Goal: Task Accomplishment & Management: Manage account settings

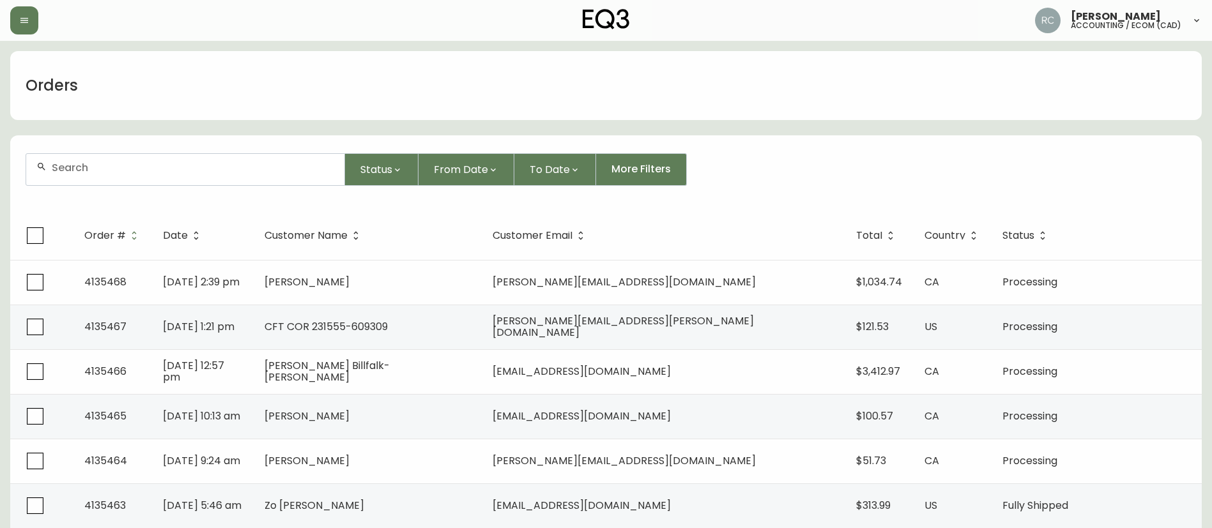
click at [188, 176] on div at bounding box center [185, 169] width 318 height 31
paste input "4134136"
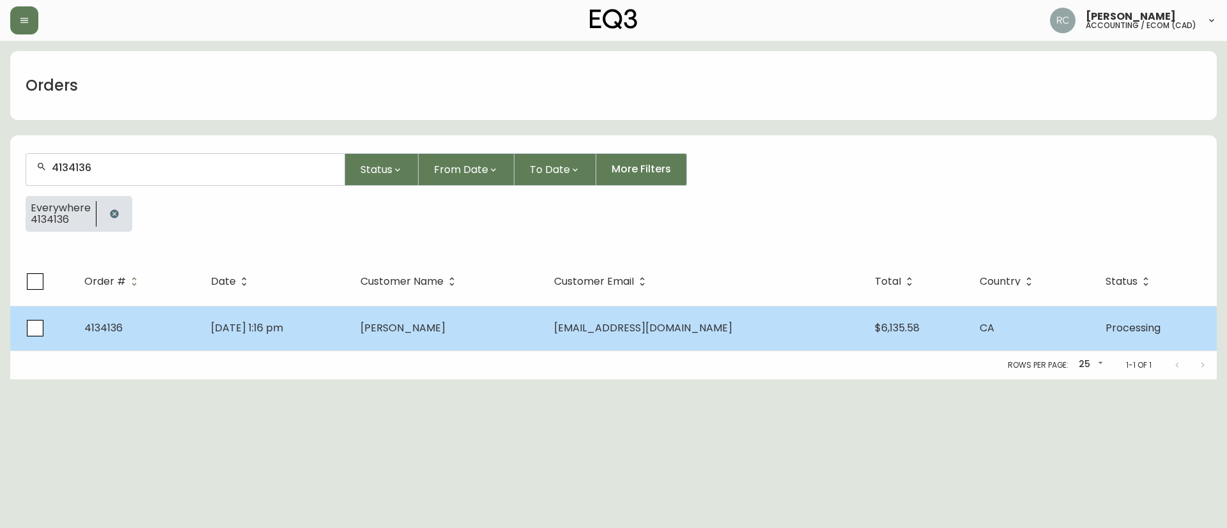
type input "4134136"
click at [256, 317] on td "[DATE] 1:16 pm" at bounding box center [275, 328] width 149 height 45
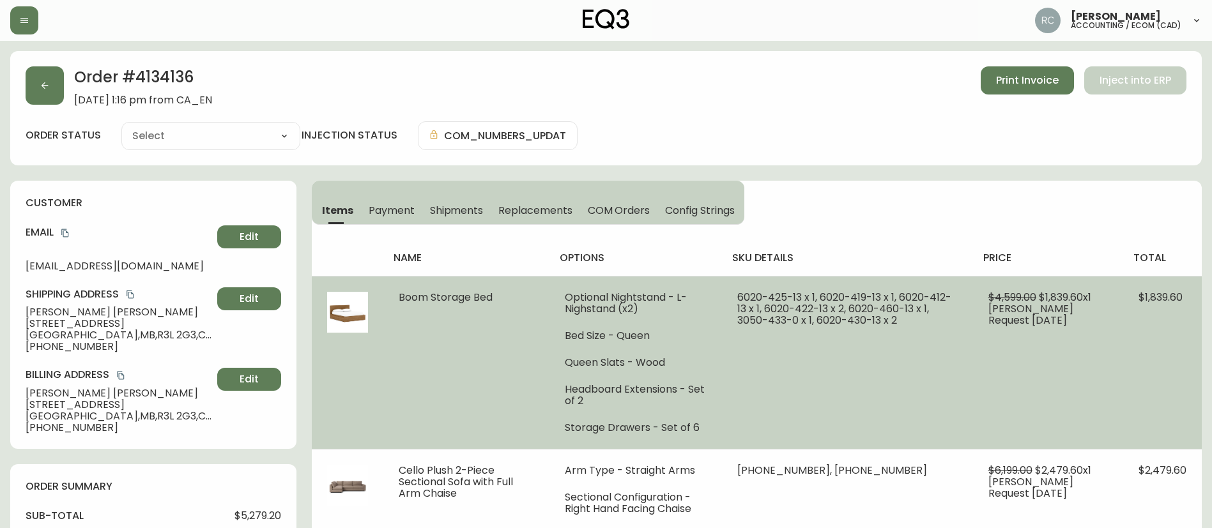
type input "Processing"
select select "PROCESSING"
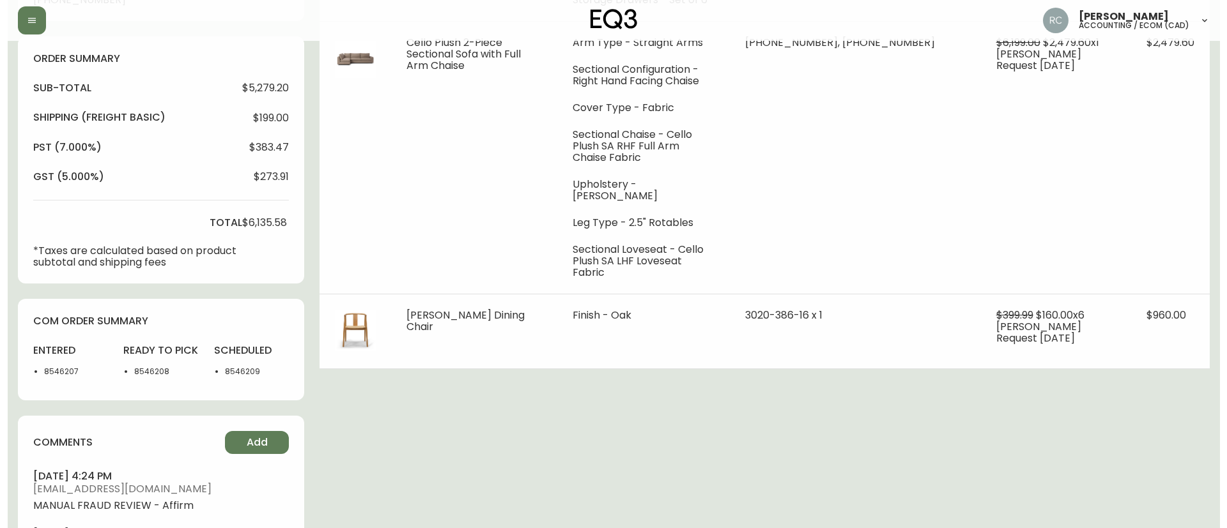
scroll to position [531, 0]
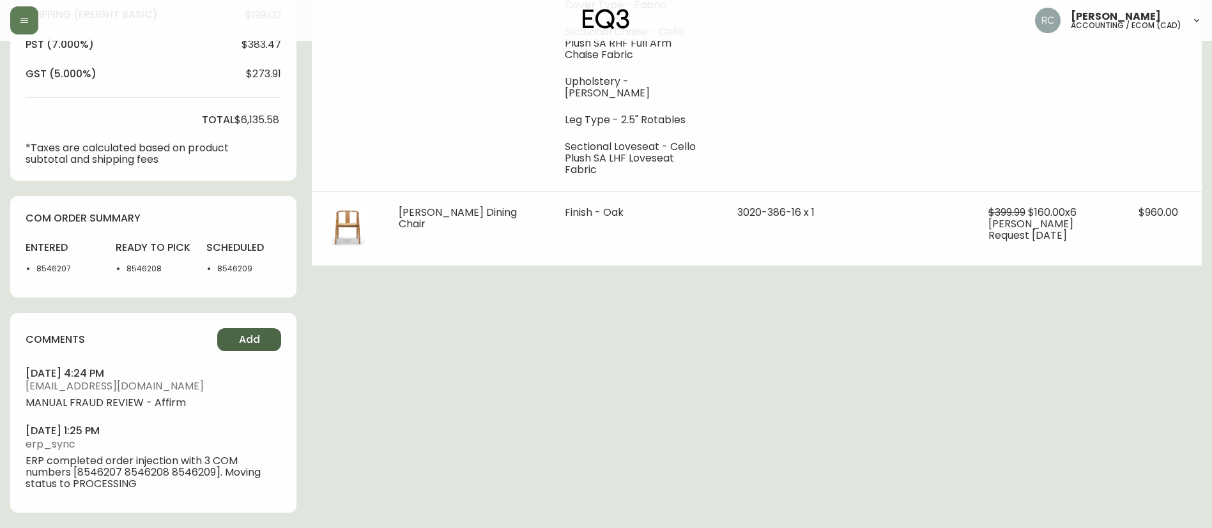
click at [256, 338] on span "Add" at bounding box center [249, 340] width 21 height 14
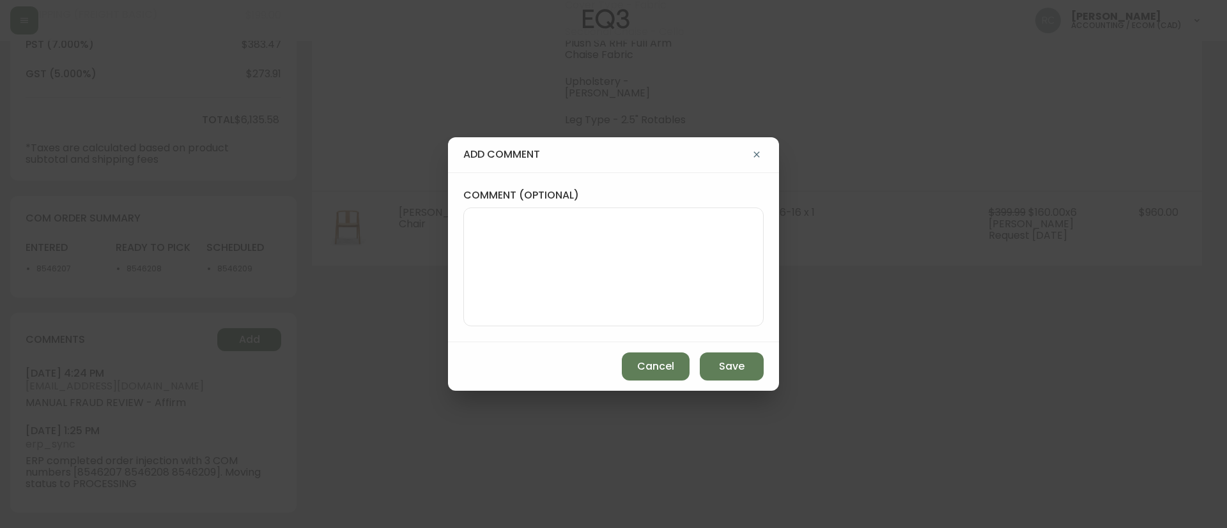
click at [576, 263] on textarea "comment (optional)" at bounding box center [613, 267] width 279 height 102
paste textarea "REMOVED SUPERBATCH TO [GEOGRAPHIC_DATA] SHIPPING FIRST: [PHONE_NUMBER] WOOD SLA…"
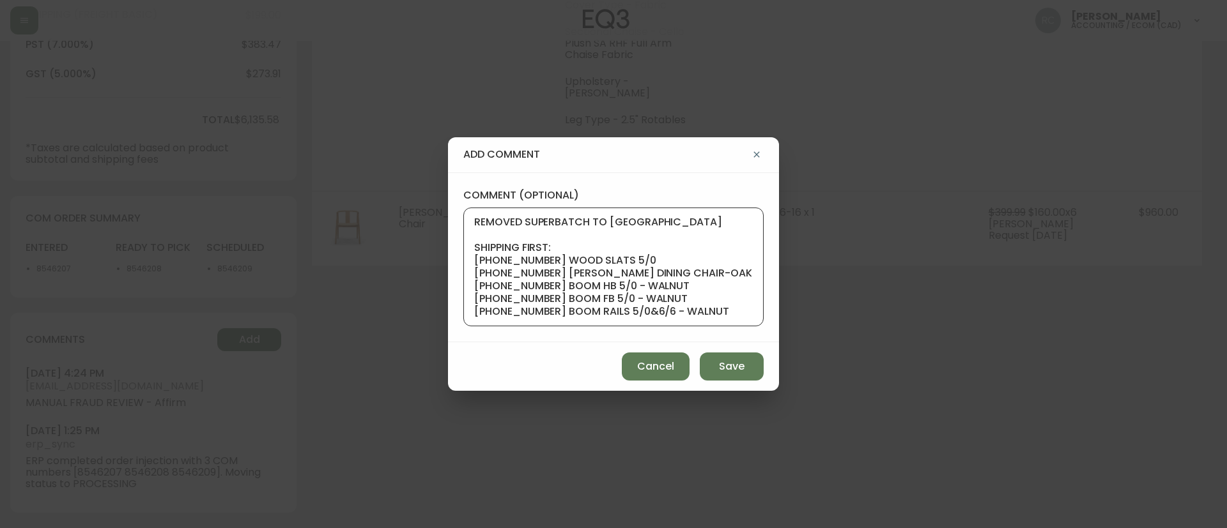
scroll to position [102, 0]
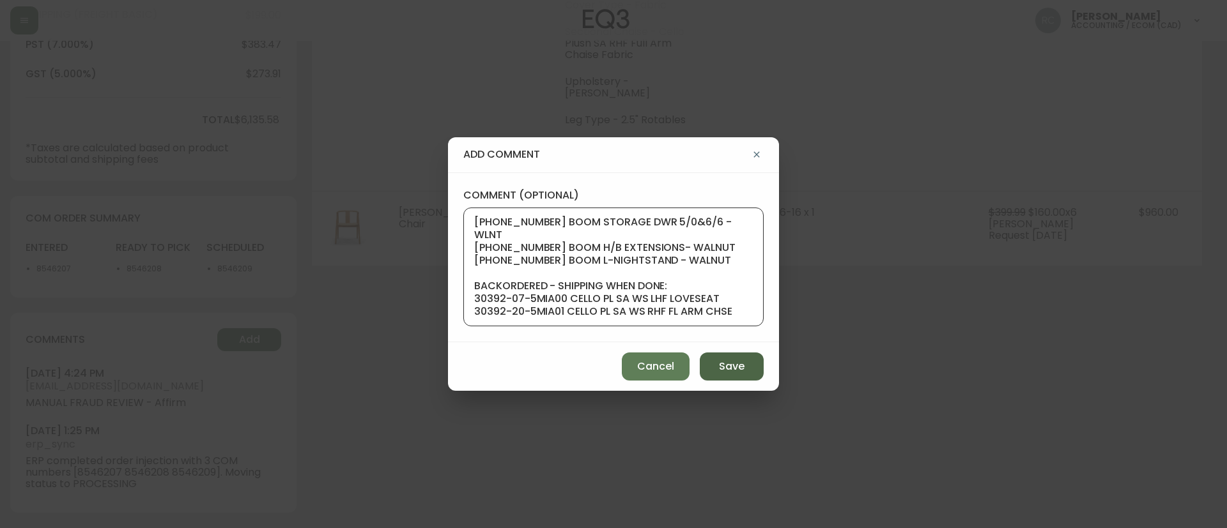
type textarea "REMOVED SUPERBATCH TO [GEOGRAPHIC_DATA] SHIPPING FIRST: [PHONE_NUMBER] WOOD SLA…"
click at [740, 371] on span "Save" at bounding box center [732, 367] width 26 height 14
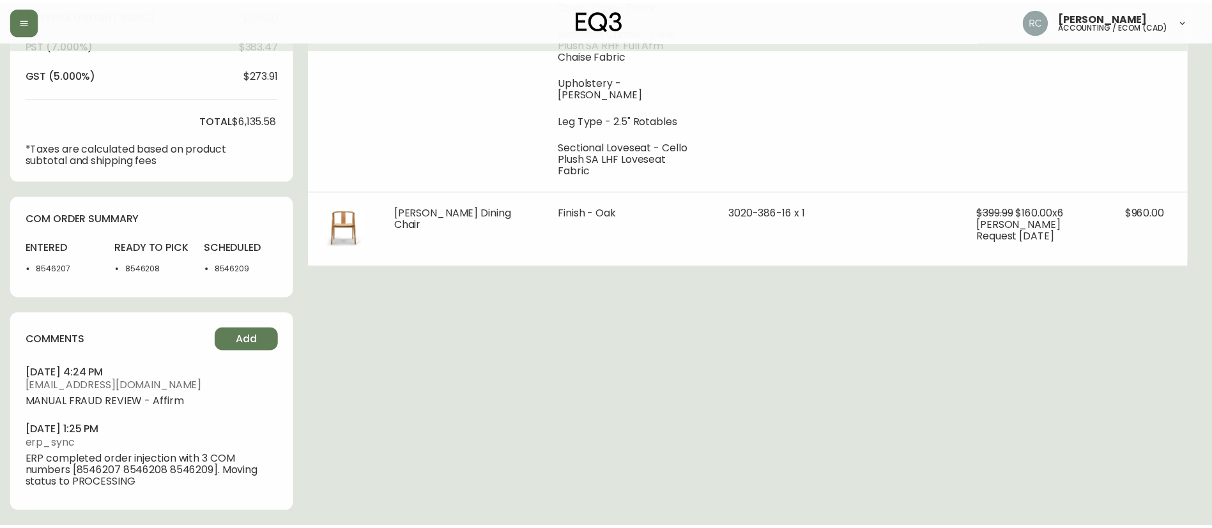
scroll to position [0, 0]
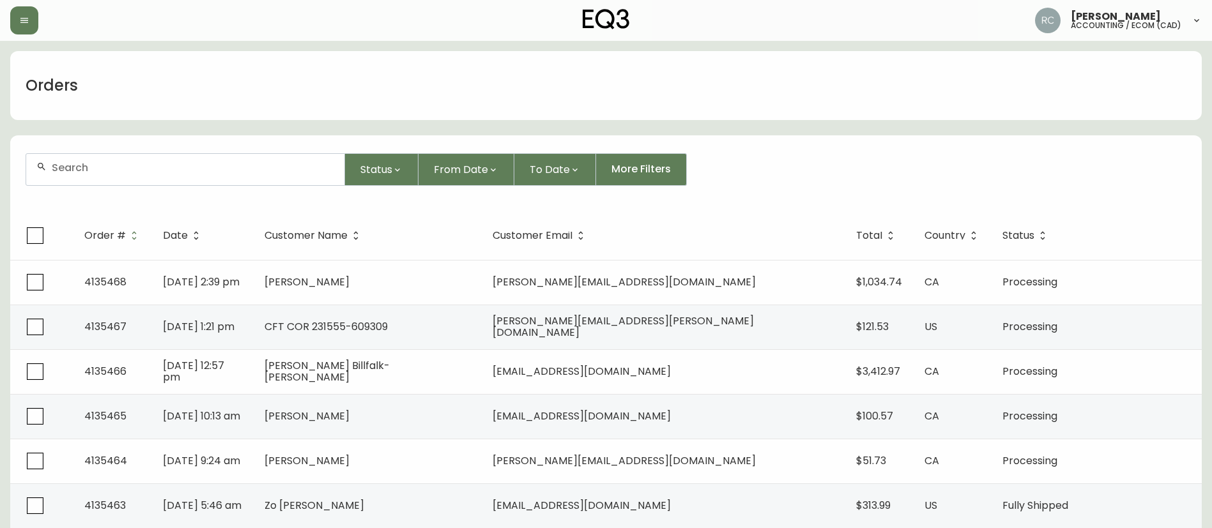
click at [115, 171] on input "text" at bounding box center [193, 168] width 282 height 12
paste input "4135377"
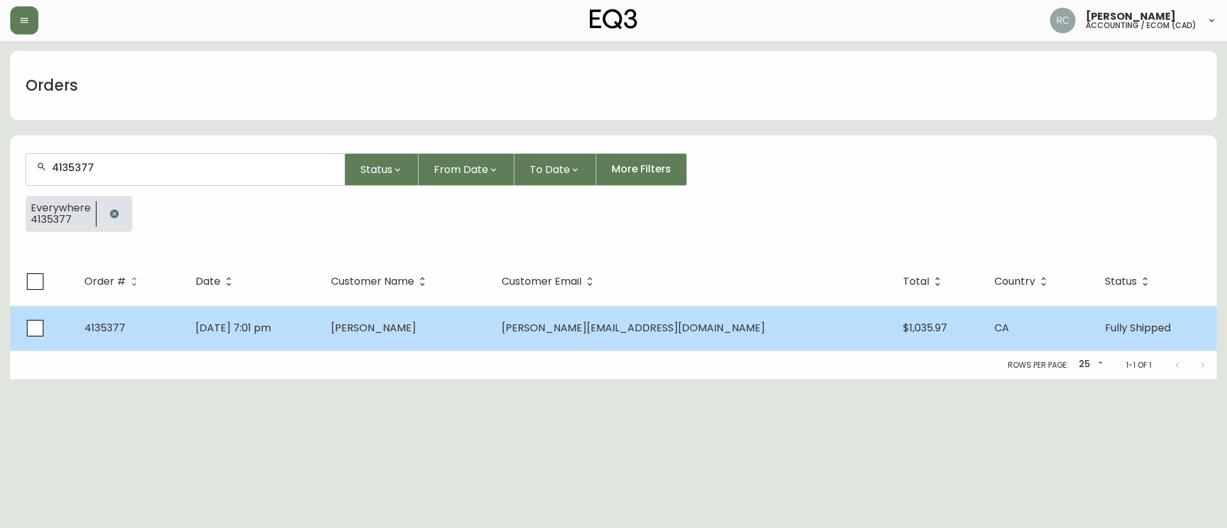
type input "4135377"
click at [321, 332] on td "Sep 14 2025, 7:01 pm" at bounding box center [252, 328] width 135 height 45
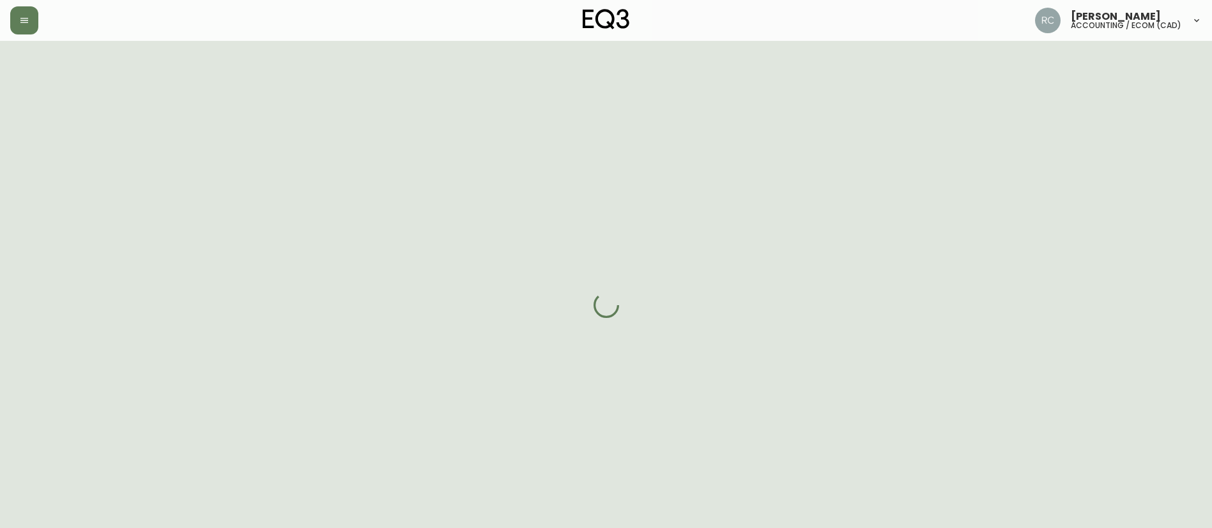
select select "FULLY_SHIPPED"
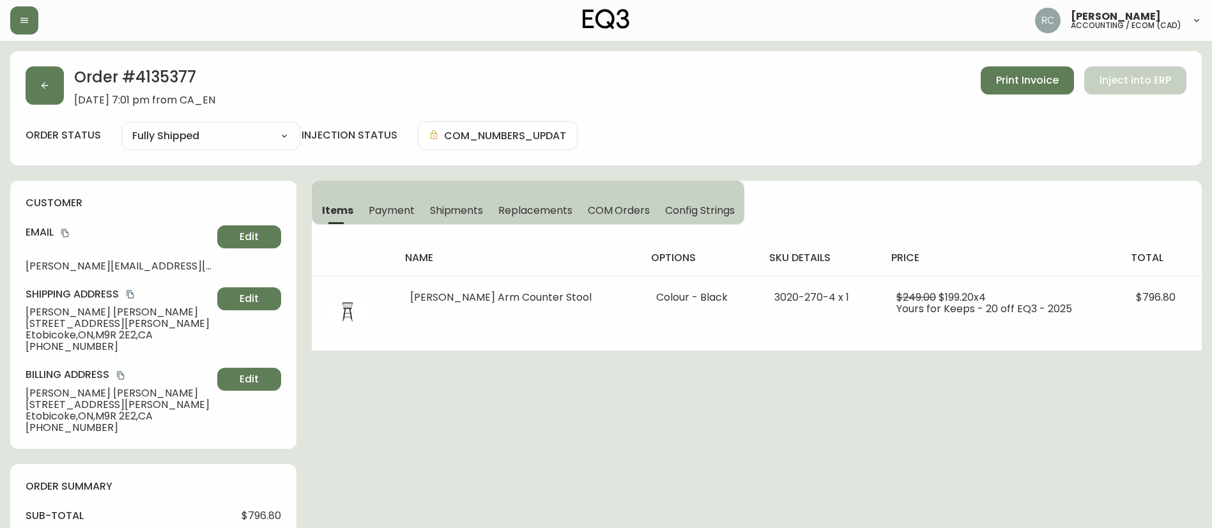
click at [397, 206] on span "Payment" at bounding box center [392, 210] width 46 height 13
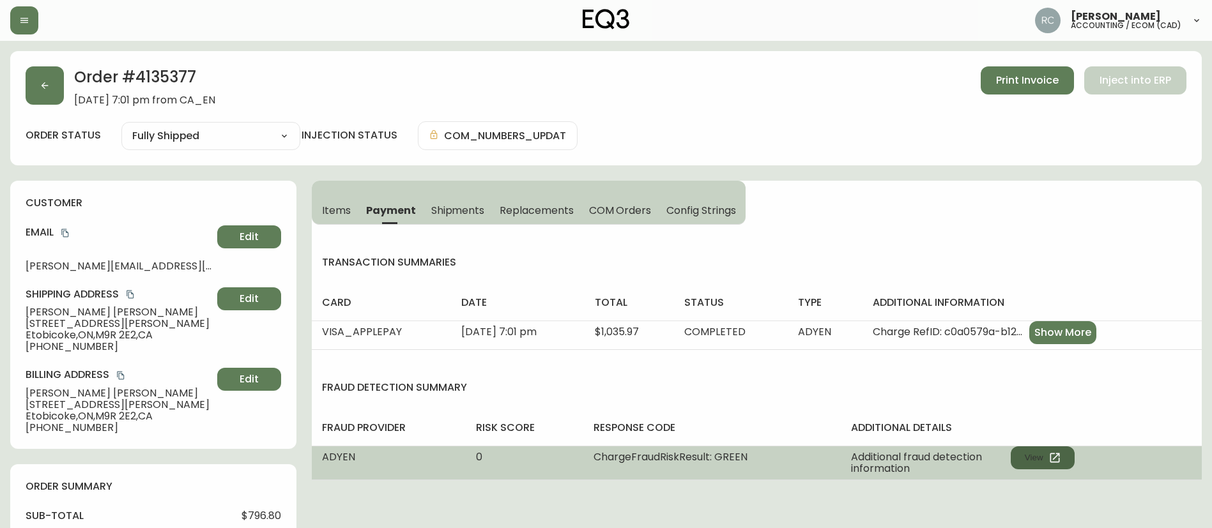
click at [1029, 449] on button "View" at bounding box center [1043, 458] width 64 height 23
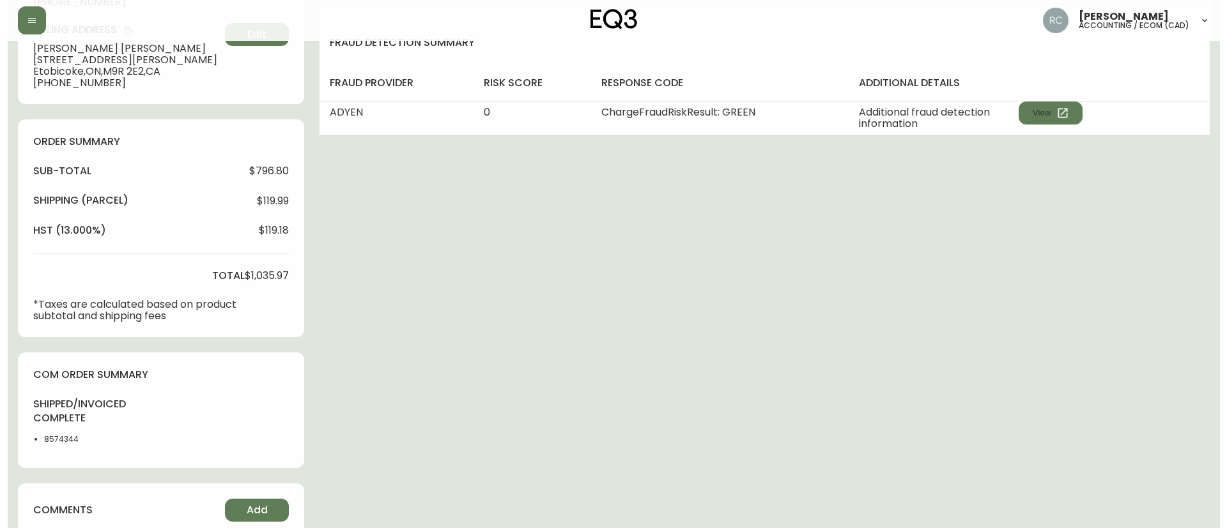
scroll to position [654, 0]
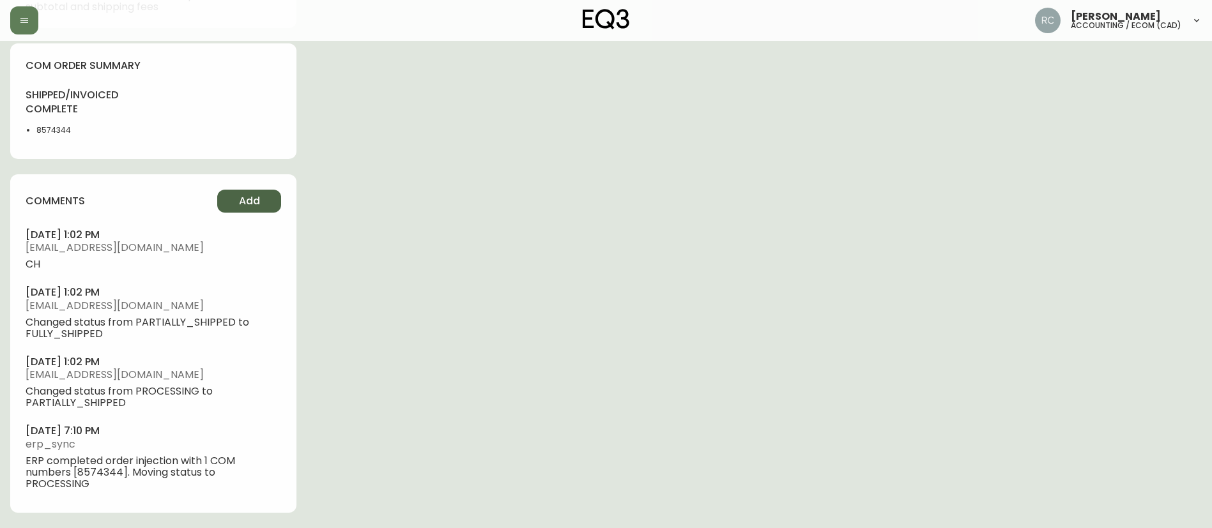
click at [251, 205] on span "Add" at bounding box center [249, 201] width 21 height 14
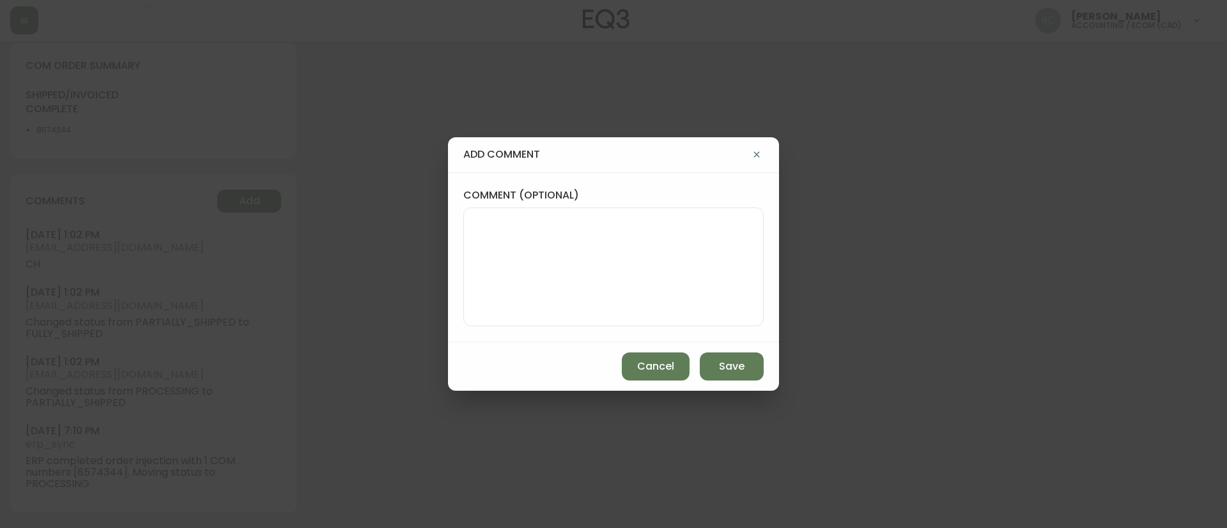
click at [630, 259] on textarea "comment (optional)" at bounding box center [613, 267] width 279 height 102
paste textarea "COMPENSATION FOR POOR EXPERIENCE TICKET# 834951 ORD# 4135377 SUBTOTAL: $80.00 T…"
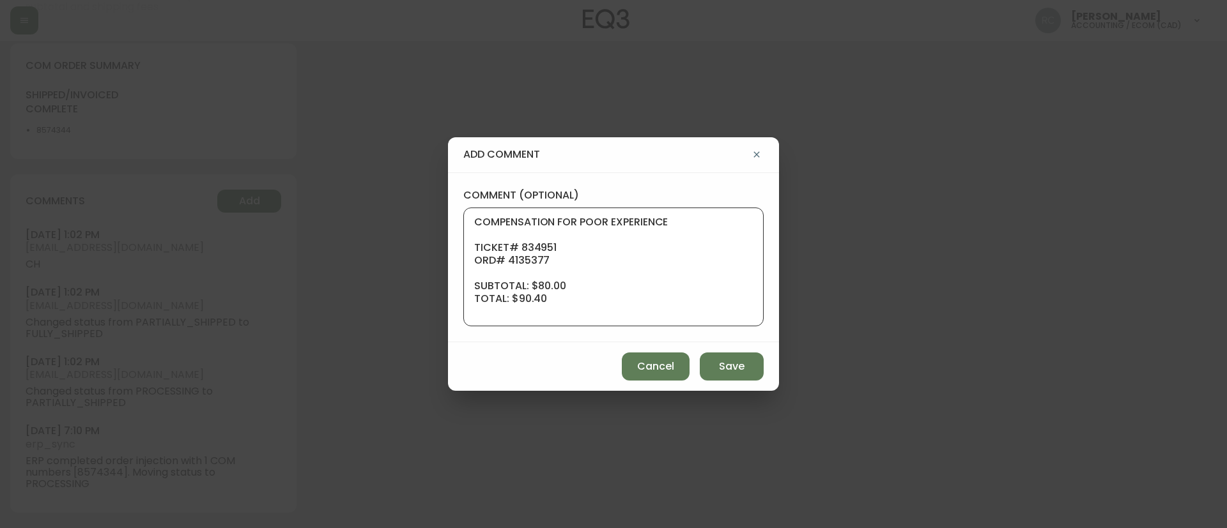
scroll to position [115, 0]
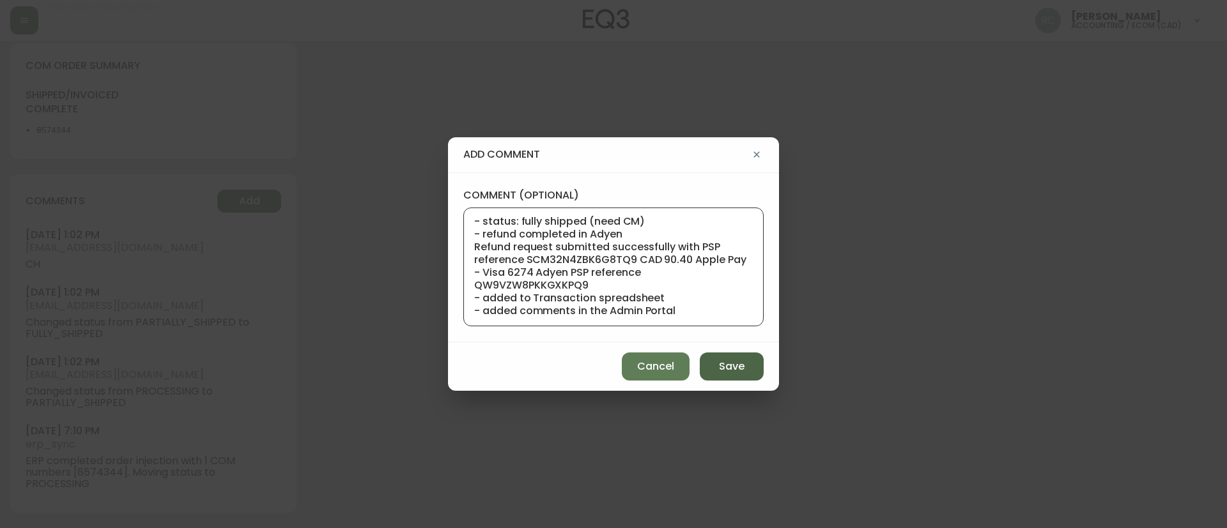
type textarea "COMPENSATION FOR POOR EXPERIENCE TICKET# 834951 ORD# 4135377 SUBTOTAL: $80.00 T…"
click at [738, 375] on button "Save" at bounding box center [732, 367] width 64 height 28
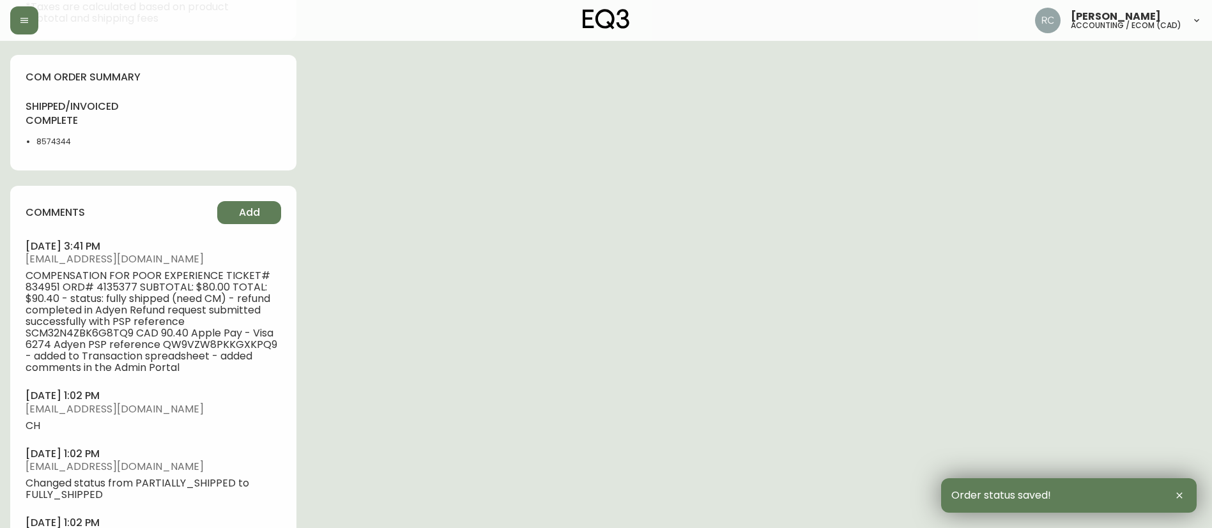
scroll to position [0, 0]
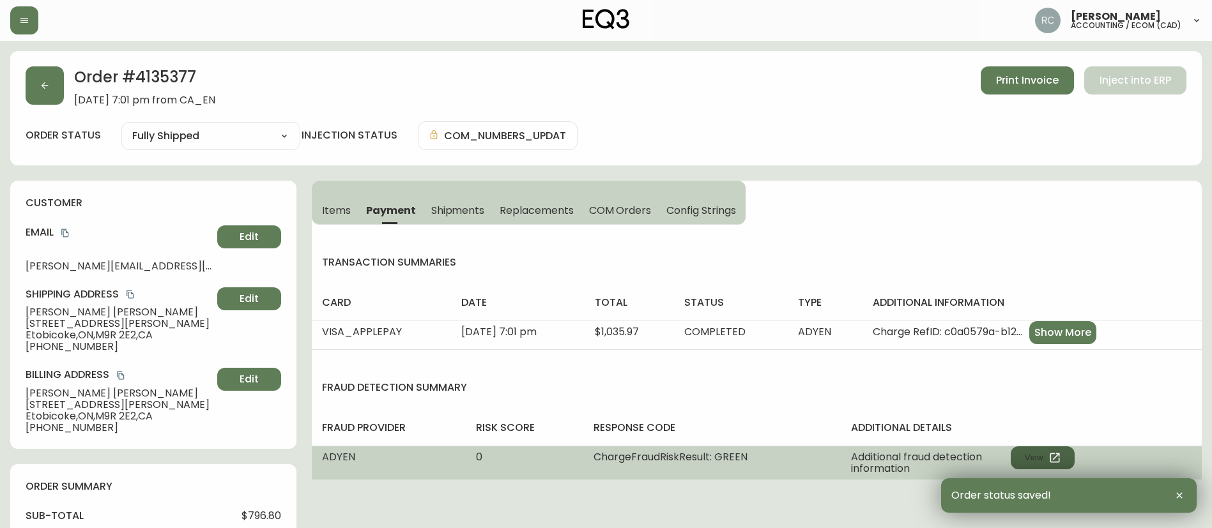
click at [1046, 460] on button "View" at bounding box center [1043, 458] width 64 height 23
